Goal: Check status: Check status

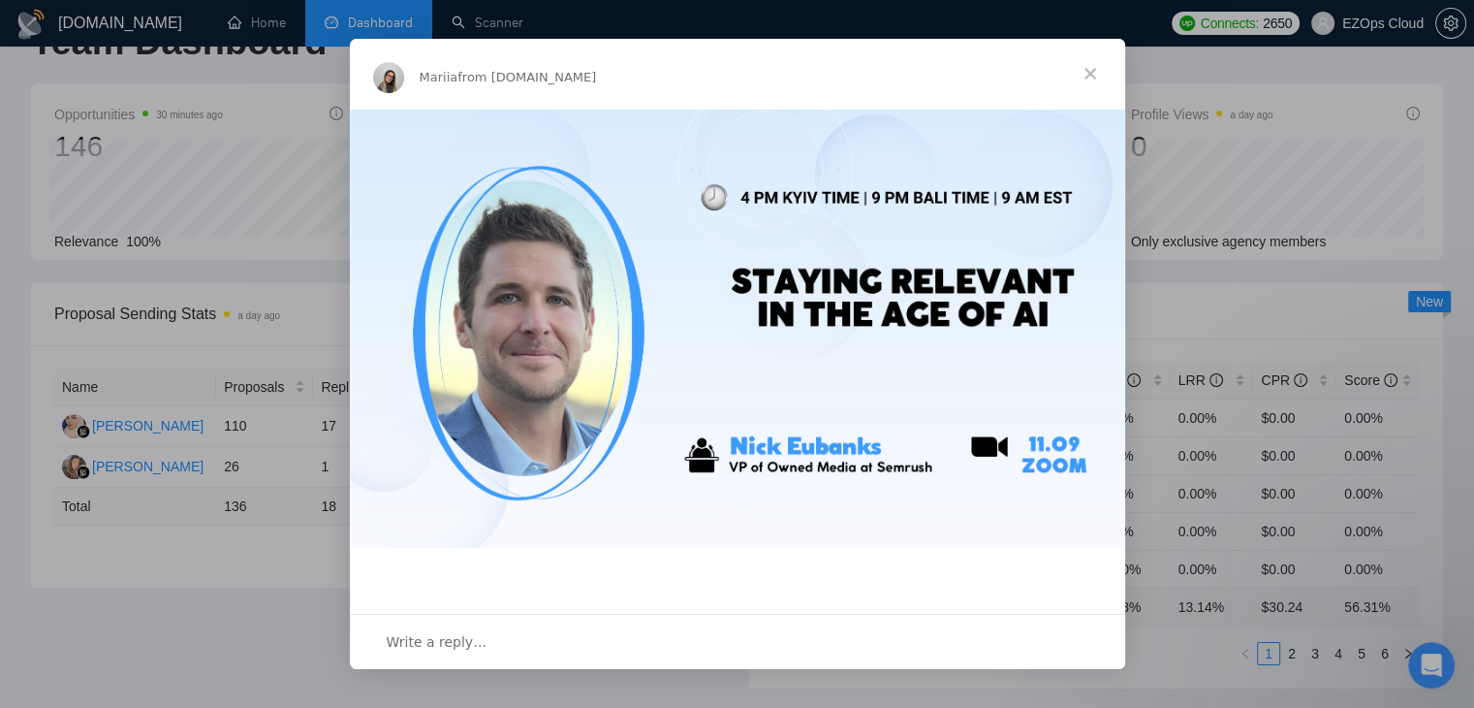
click at [1086, 75] on span "Close" at bounding box center [1091, 74] width 70 height 70
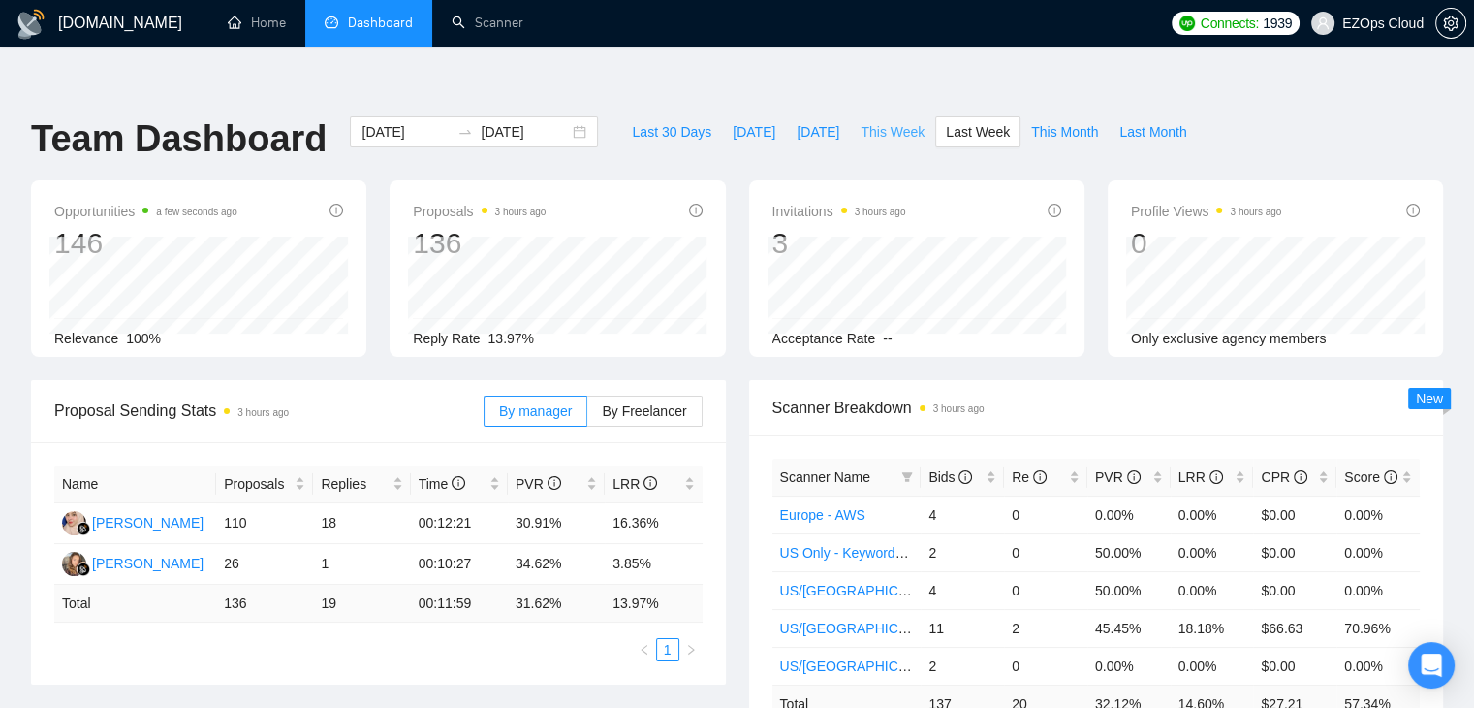
click at [870, 121] on span "This Week" at bounding box center [893, 131] width 64 height 21
type input "[DATE]"
